Goal: Task Accomplishment & Management: Manage account settings

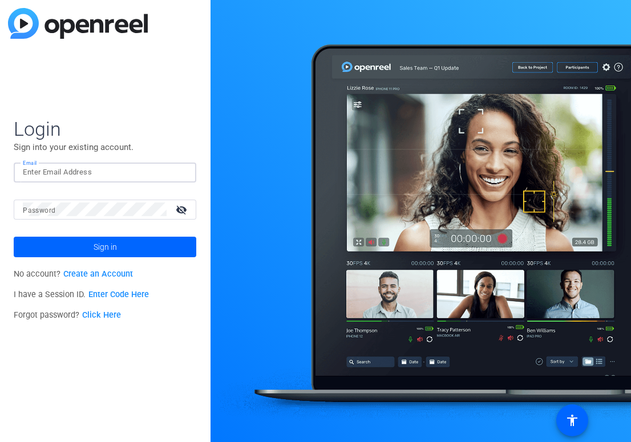
click at [96, 175] on input "Email" at bounding box center [105, 172] width 164 height 14
type input "[PERSON_NAME][EMAIL_ADDRESS][PERSON_NAME][DOMAIN_NAME]"
click at [14, 237] on button "Sign in" at bounding box center [105, 247] width 183 height 21
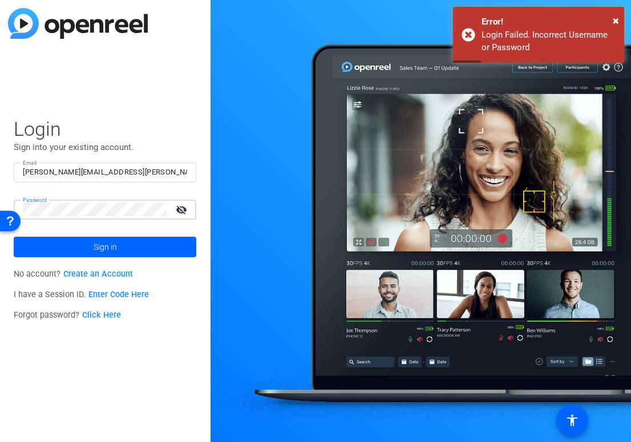
click at [14, 237] on button "Sign in" at bounding box center [105, 247] width 183 height 21
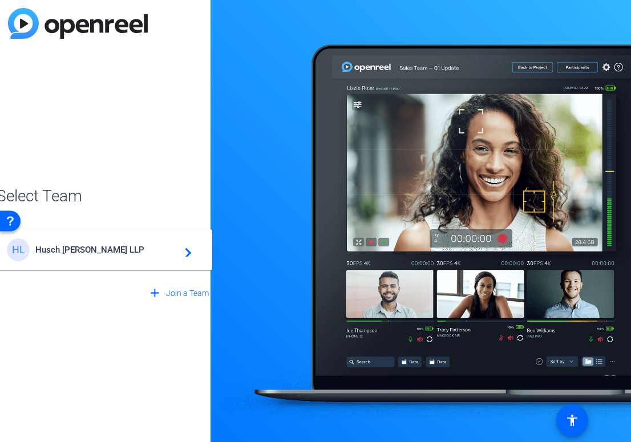
click at [106, 252] on span "Husch [PERSON_NAME] LLP" at bounding box center [106, 250] width 143 height 10
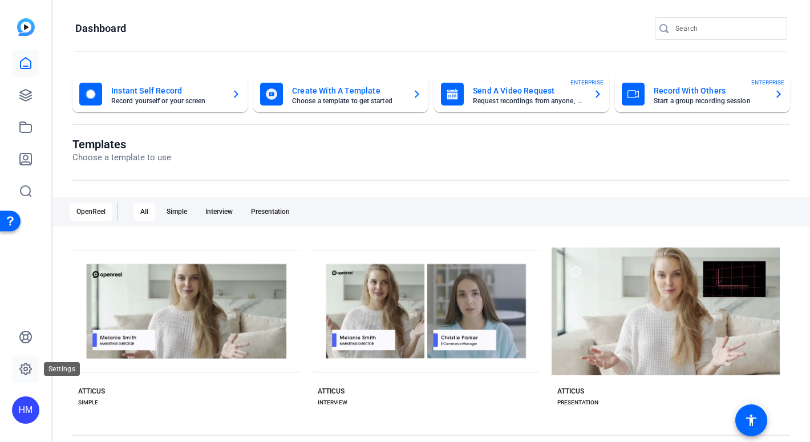
click at [25, 375] on icon at bounding box center [26, 369] width 14 height 14
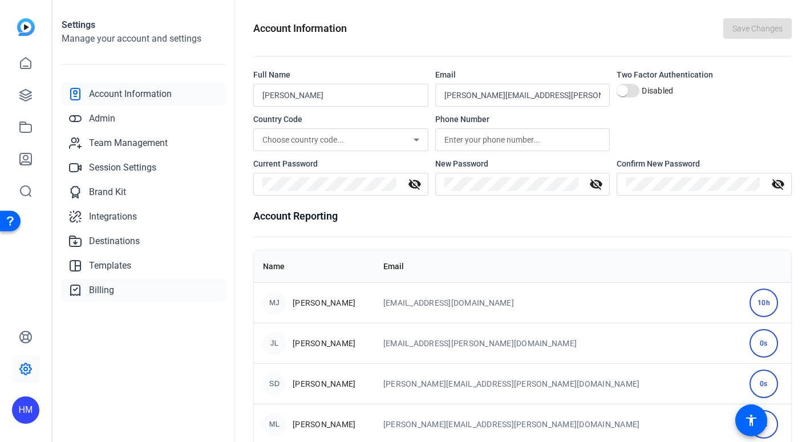
click at [112, 288] on span "Billing" at bounding box center [101, 290] width 25 height 14
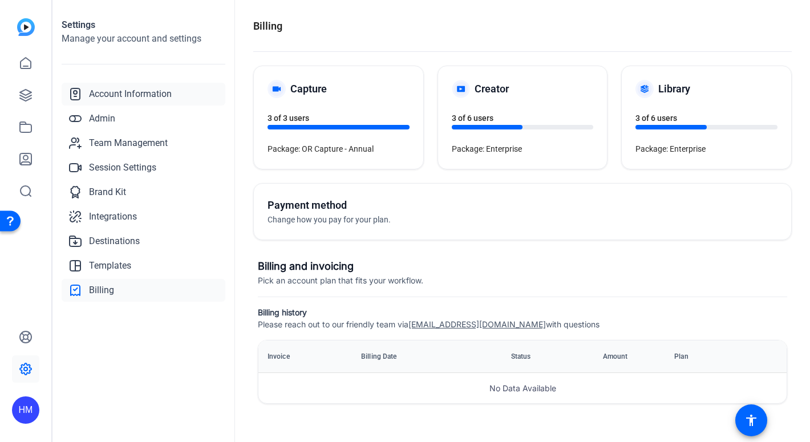
click at [122, 100] on span "Account Information" at bounding box center [130, 94] width 83 height 14
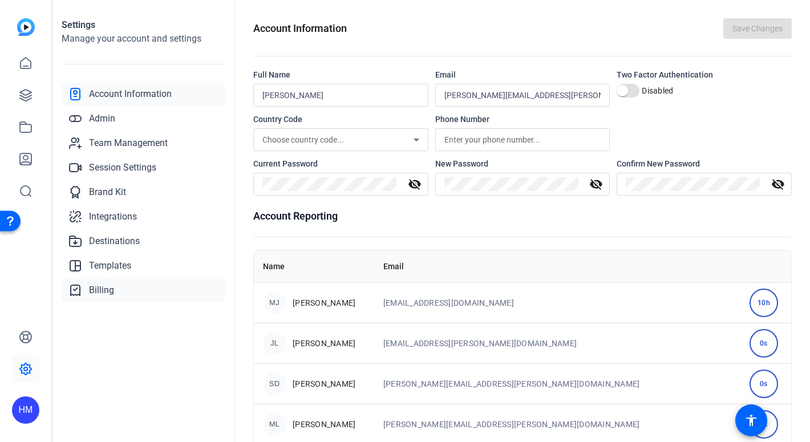
click at [108, 288] on span "Billing" at bounding box center [101, 290] width 25 height 14
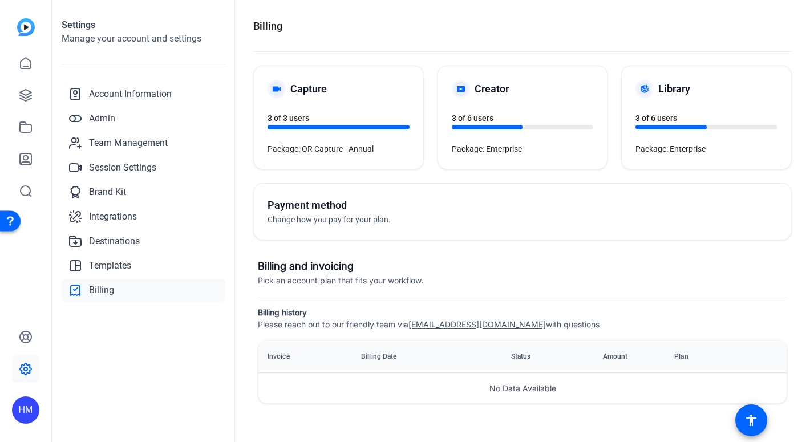
click at [24, 412] on div "HM" at bounding box center [25, 409] width 27 height 27
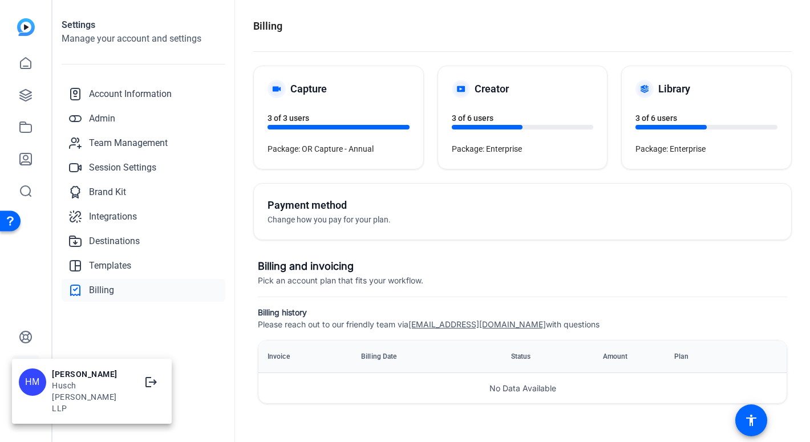
click at [179, 343] on div at bounding box center [405, 221] width 810 height 442
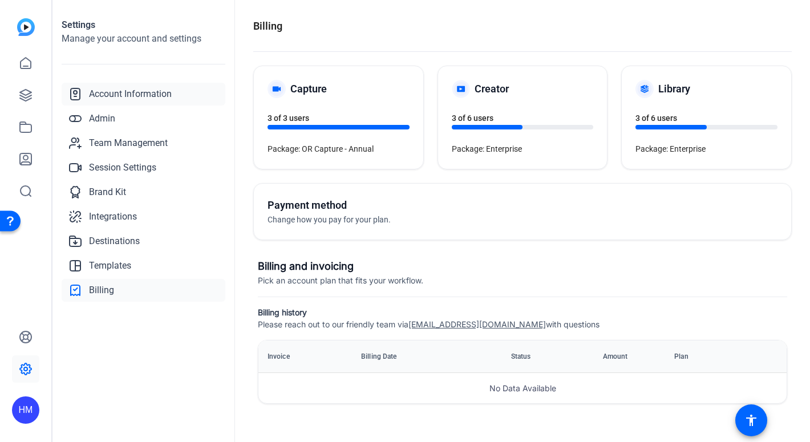
click at [154, 86] on link "Account Information" at bounding box center [144, 94] width 164 height 23
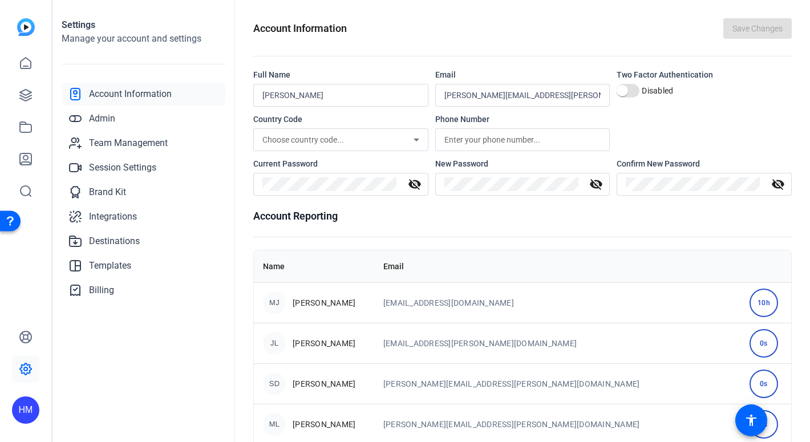
scroll to position [204, 0]
click at [122, 297] on link "Billing" at bounding box center [144, 290] width 164 height 23
